Goal: Navigation & Orientation: Find specific page/section

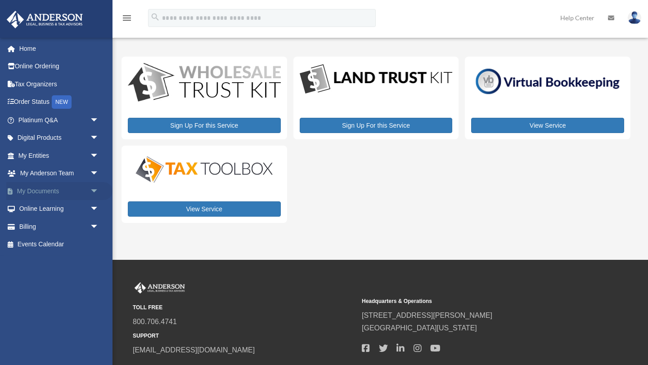
click at [47, 191] on link "My Documents arrow_drop_down" at bounding box center [59, 191] width 106 height 18
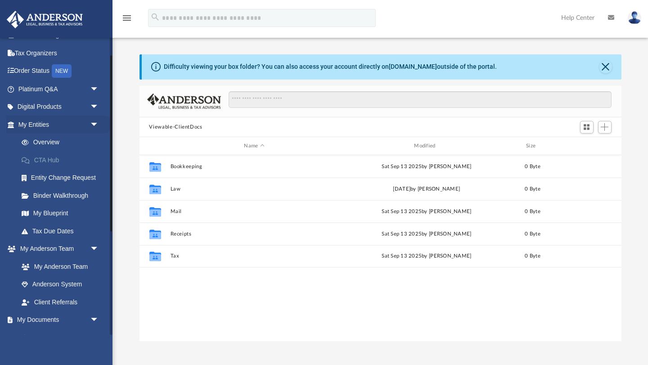
scroll to position [30, 0]
click at [54, 142] on link "Overview" at bounding box center [63, 144] width 100 height 18
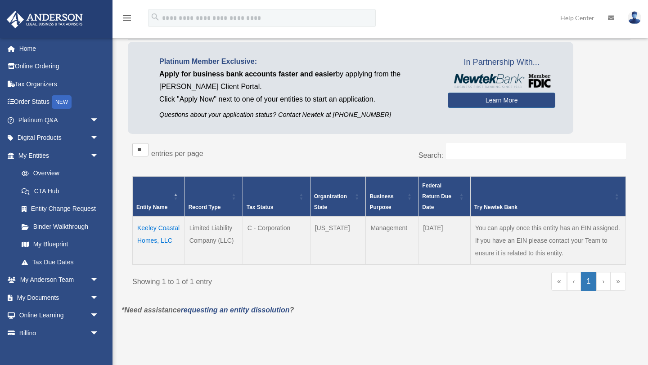
scroll to position [60, 0]
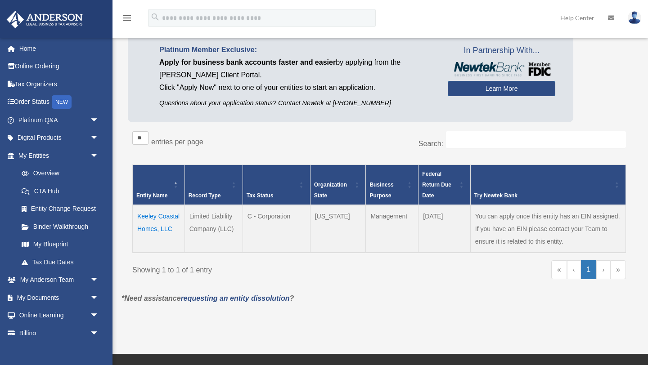
click at [164, 215] on td "Keeley Coastal Homes, LLC" at bounding box center [159, 229] width 52 height 48
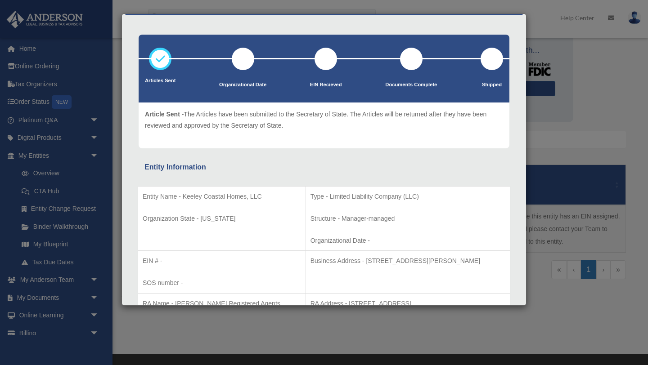
scroll to position [0, 0]
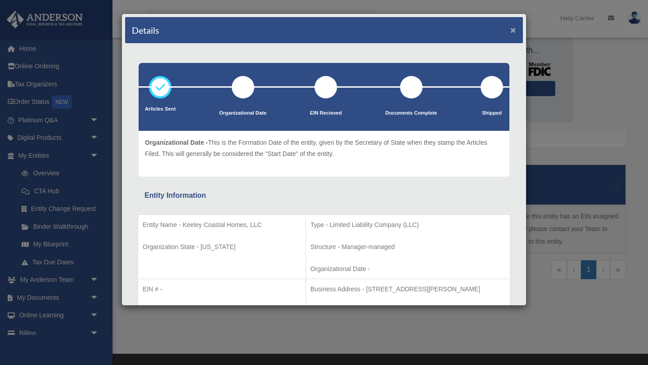
click at [514, 31] on button "×" at bounding box center [513, 29] width 6 height 9
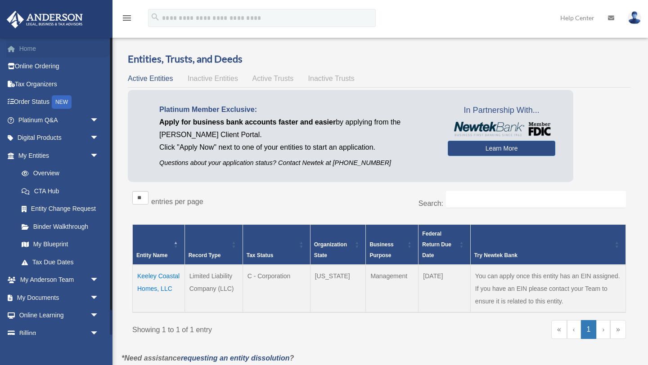
click at [27, 47] on link "Home" at bounding box center [59, 49] width 106 height 18
